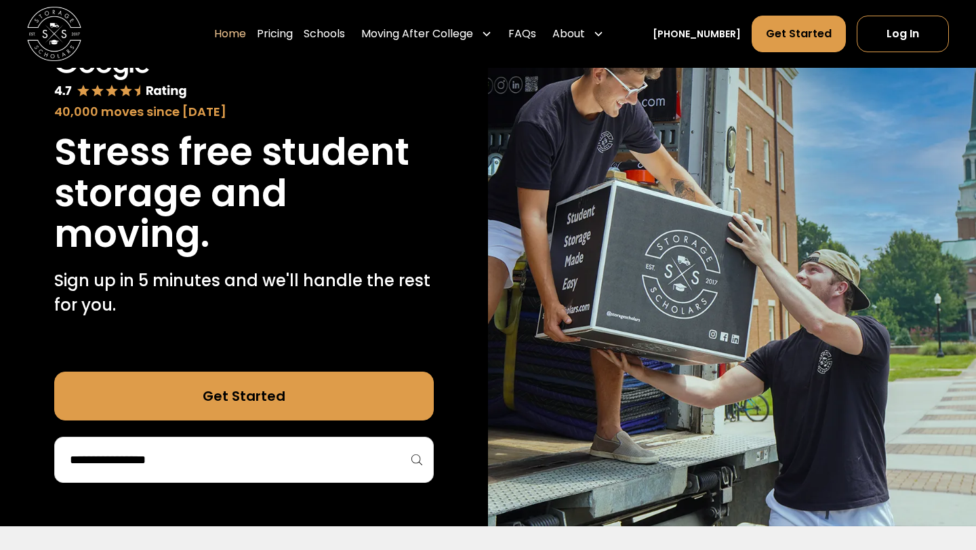
scroll to position [141, 0]
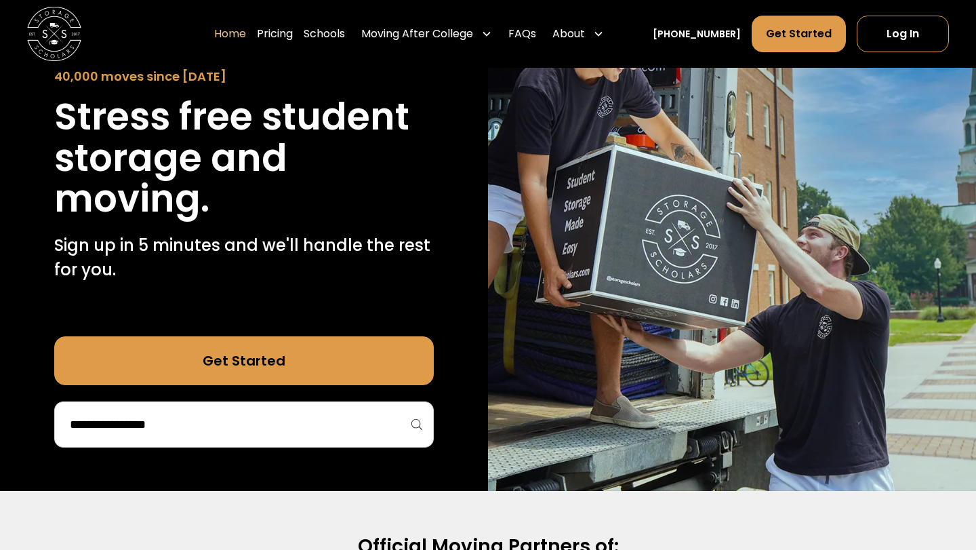
click at [312, 401] on div at bounding box center [244, 424] width 380 height 46
click at [312, 423] on input "search" at bounding box center [243, 424] width 351 height 23
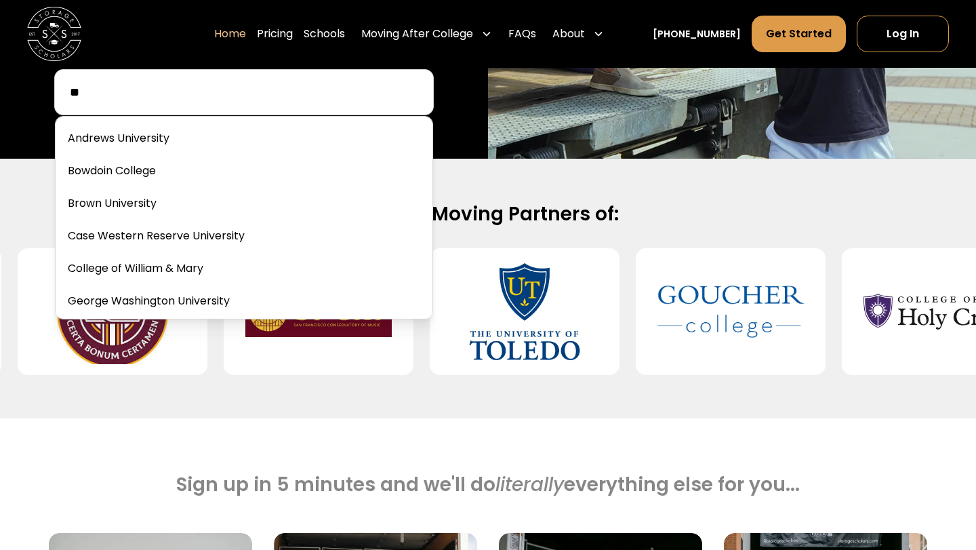
scroll to position [475, 0]
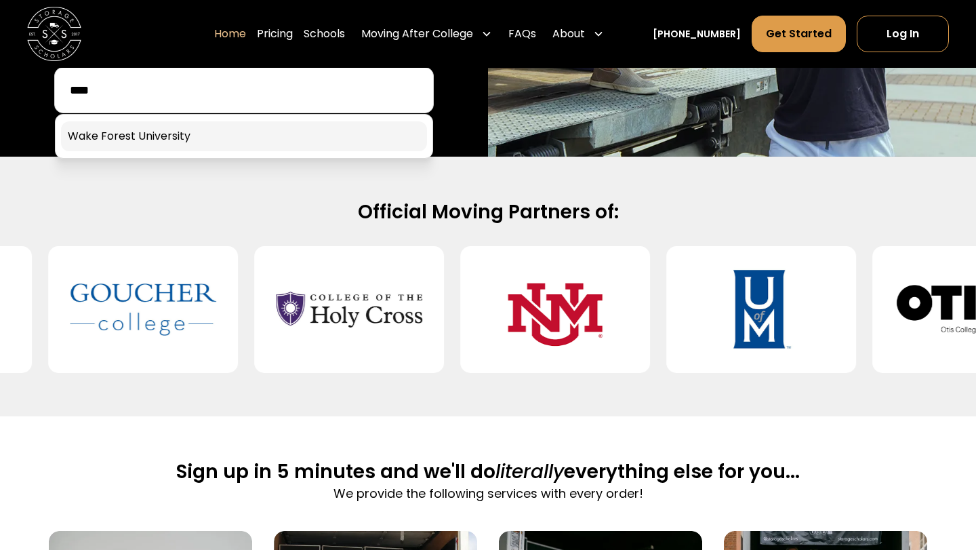
click at [134, 124] on link at bounding box center [244, 136] width 366 height 30
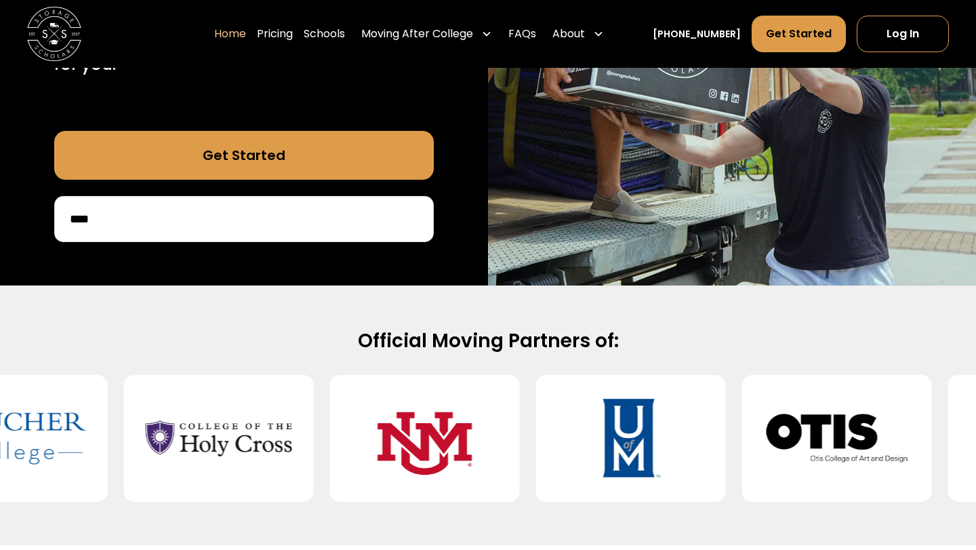
scroll to position [333, 0]
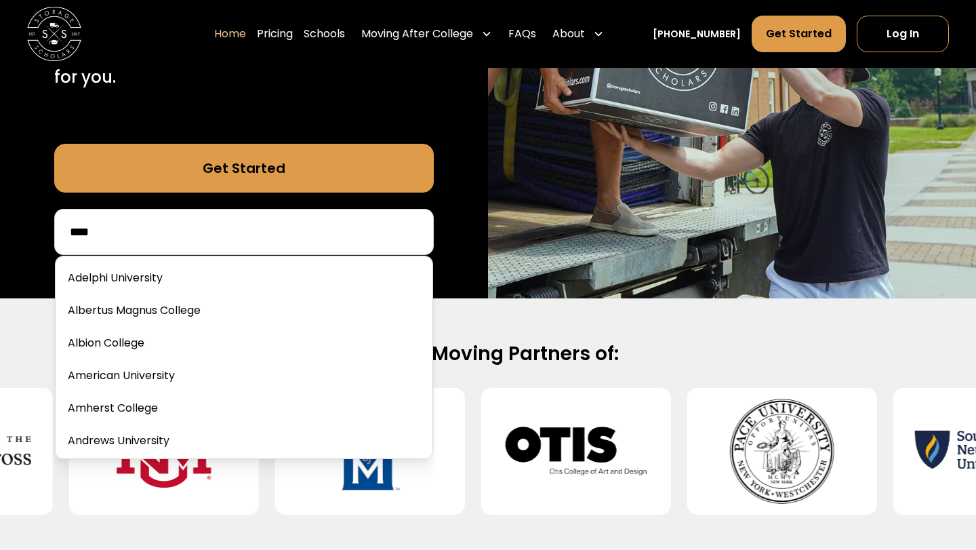
click at [129, 232] on input "****" at bounding box center [243, 231] width 351 height 23
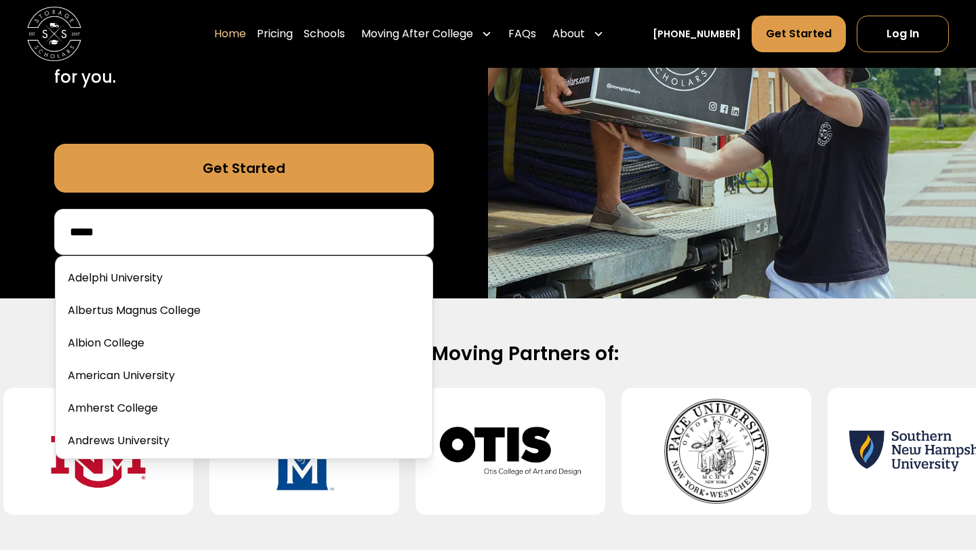
type input "****"
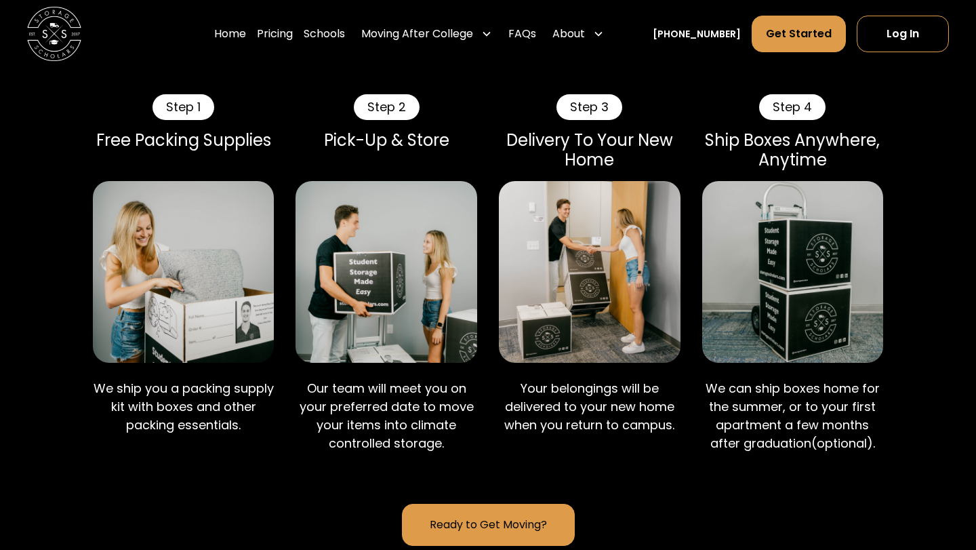
scroll to position [1075, 0]
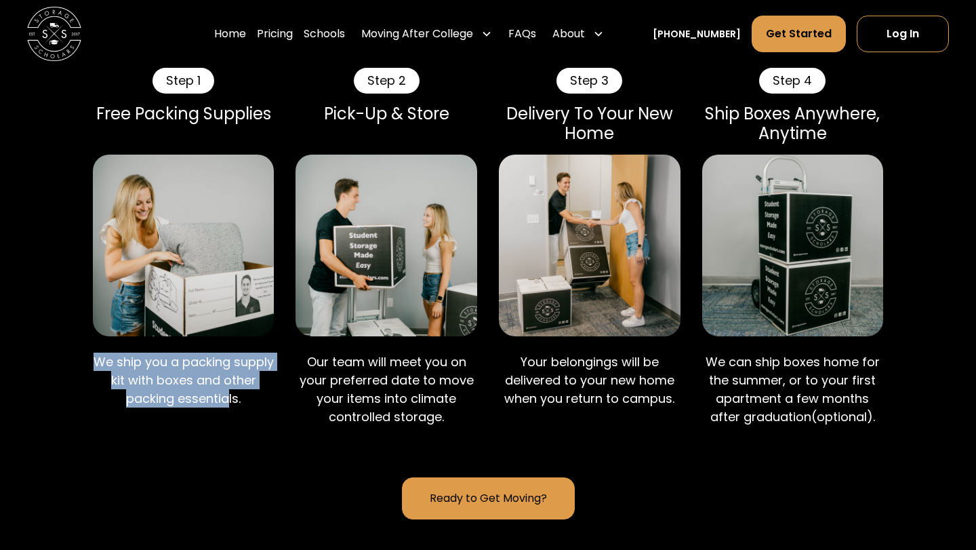
drag, startPoint x: 109, startPoint y: 400, endPoint x: 246, endPoint y: 443, distance: 143.6
click at [246, 407] on p "We ship you a packing supply kit with boxes and other packing essentials." at bounding box center [184, 379] width 182 height 55
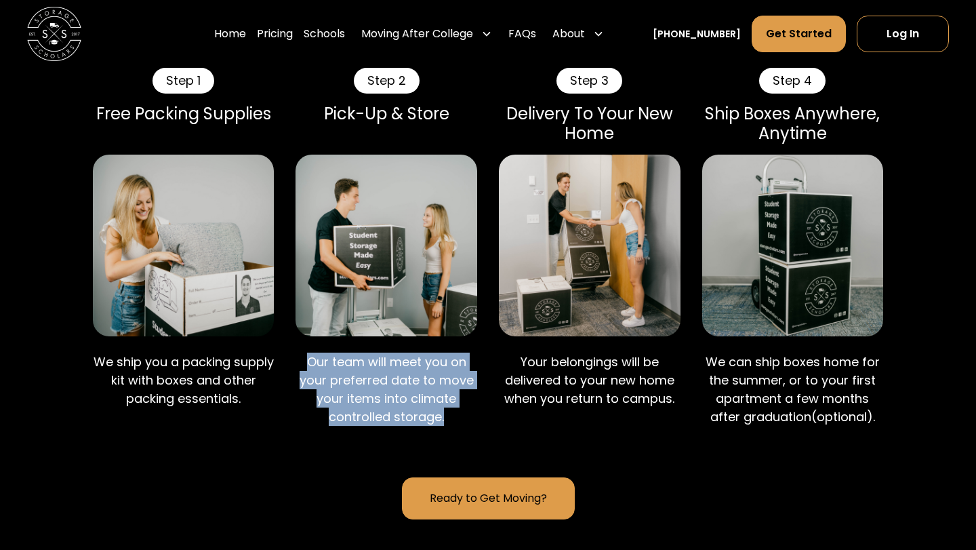
drag, startPoint x: 303, startPoint y: 407, endPoint x: 449, endPoint y: 462, distance: 155.5
click at [448, 426] on p "Our team will meet you on your preferred date to move your items into climate c…" at bounding box center [387, 388] width 182 height 73
click at [449, 426] on p "Our team will meet you on your preferred date to move your items into climate c…" at bounding box center [387, 388] width 182 height 73
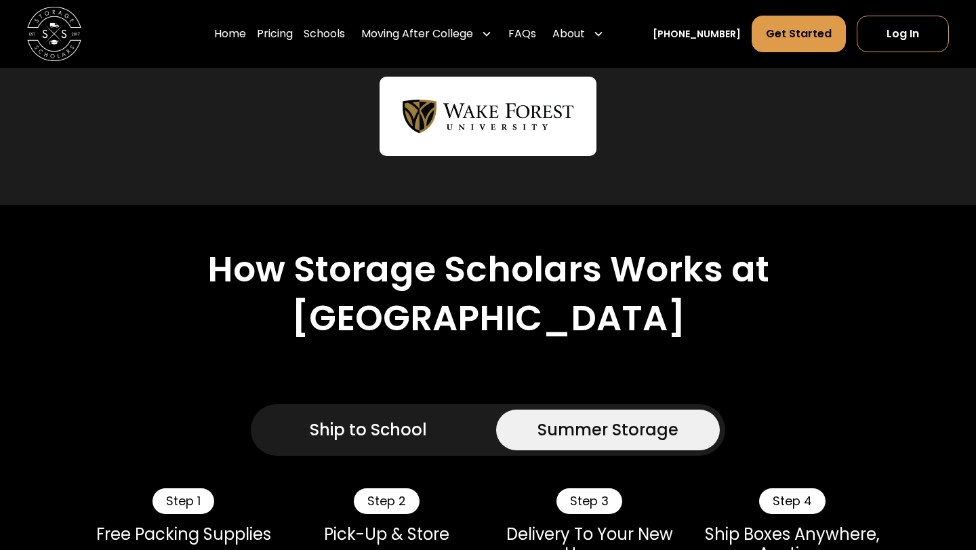
scroll to position [441, 0]
